Goal: Navigation & Orientation: Find specific page/section

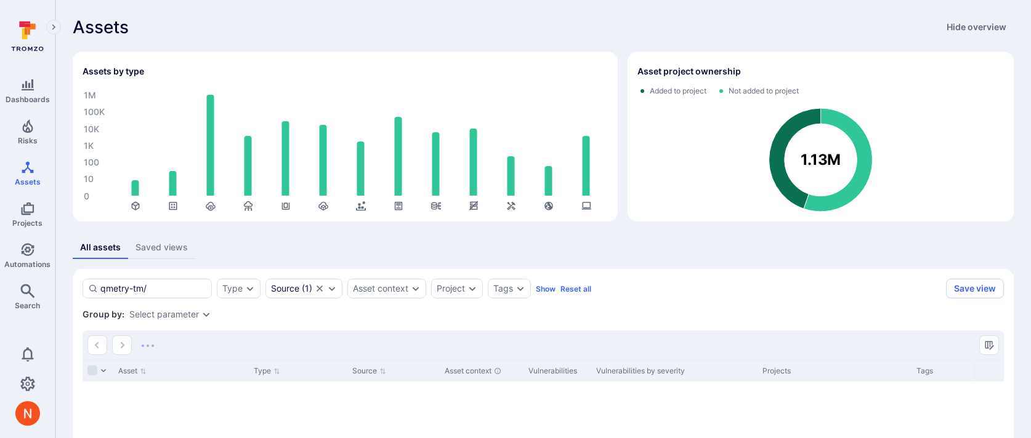
scroll to position [158, 0]
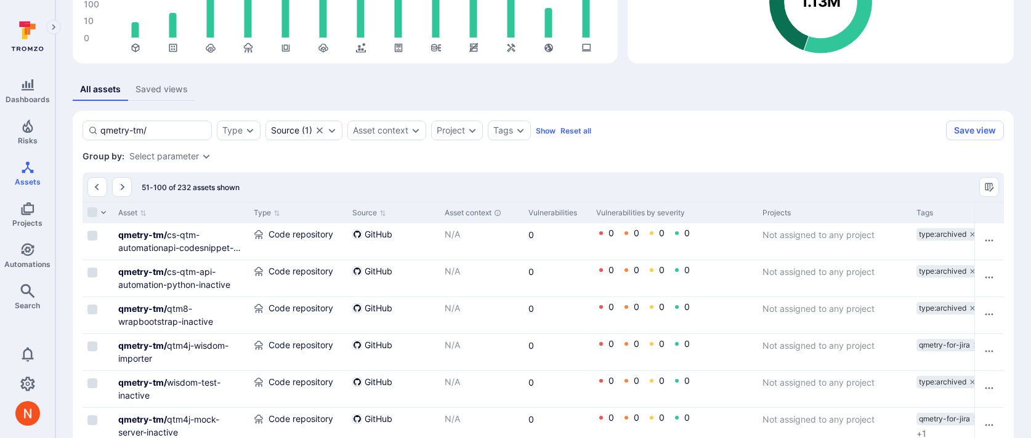
click at [102, 190] on button "Go to the previous page" at bounding box center [97, 187] width 20 height 20
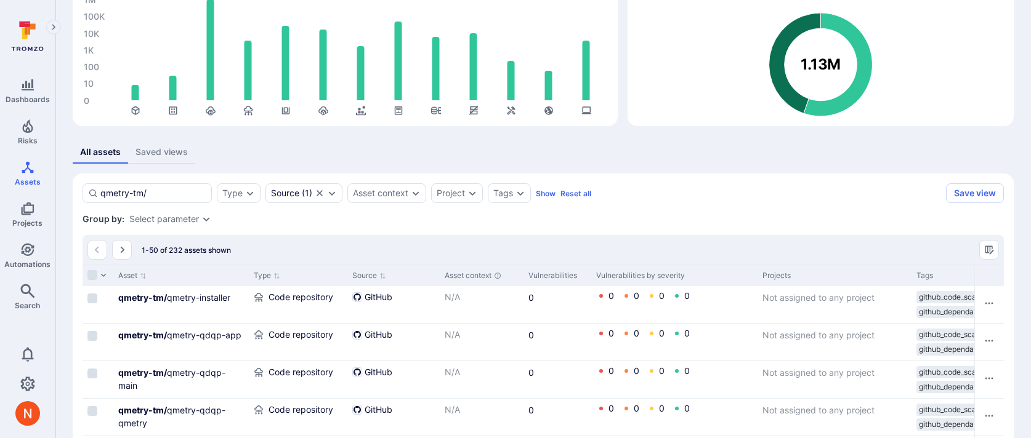
scroll to position [99, 0]
